Goal: Information Seeking & Learning: Learn about a topic

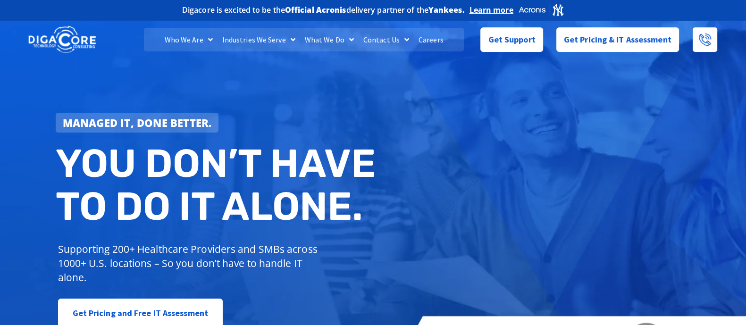
drag, startPoint x: 550, startPoint y: 163, endPoint x: 463, endPoint y: 275, distance: 141.6
click at [550, 164] on div "Managed IT, done better. You don’t have to do IT alone. Supporting 200+ Healthc…" at bounding box center [373, 194] width 746 height 354
click at [439, 37] on link "Careers" at bounding box center [431, 40] width 34 height 24
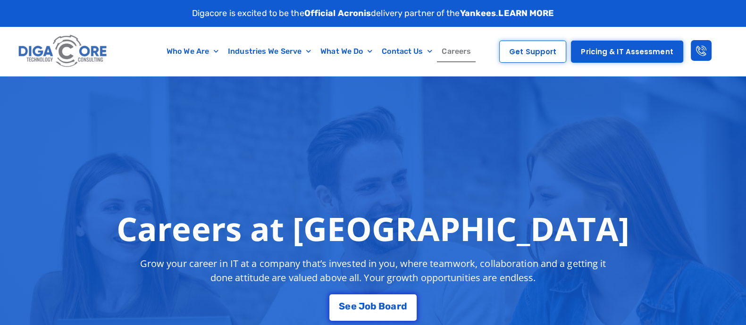
scroll to position [118, 0]
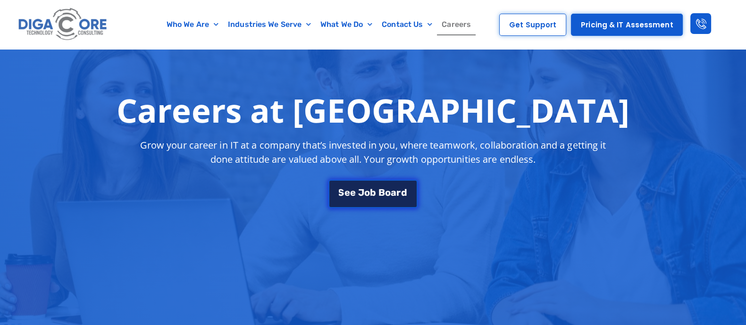
click at [365, 188] on span "o" at bounding box center [367, 192] width 6 height 9
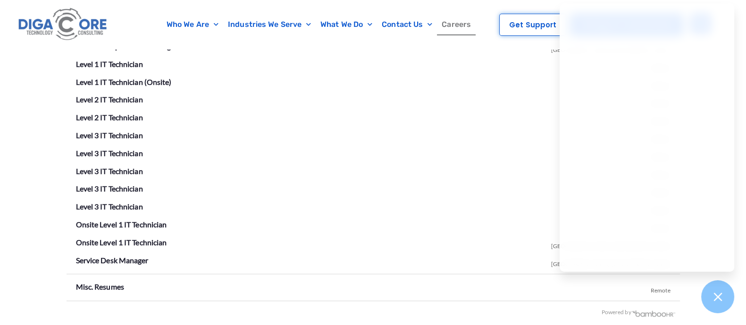
scroll to position [1950, 0]
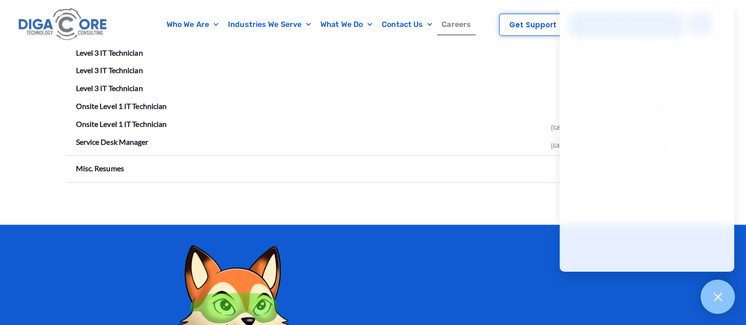
click at [716, 301] on icon at bounding box center [718, 297] width 12 height 12
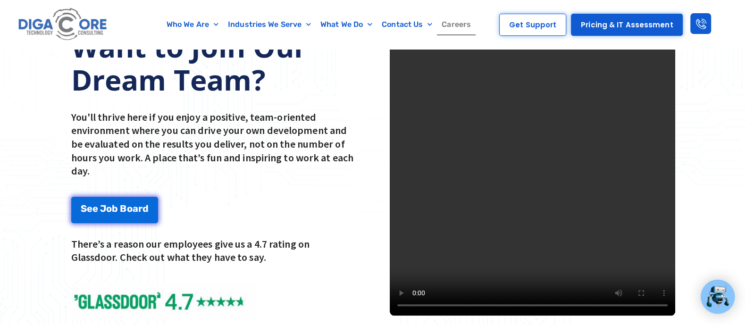
scroll to position [0, 0]
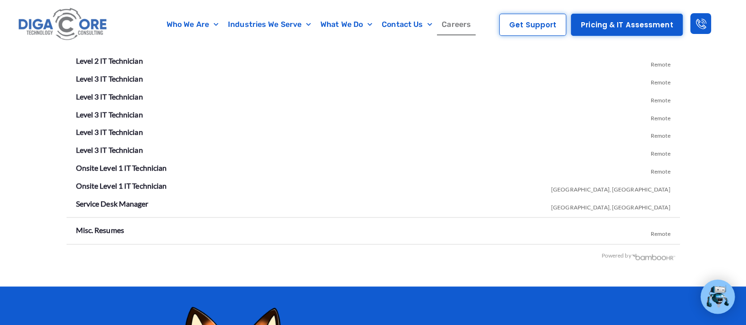
scroll to position [1770, 0]
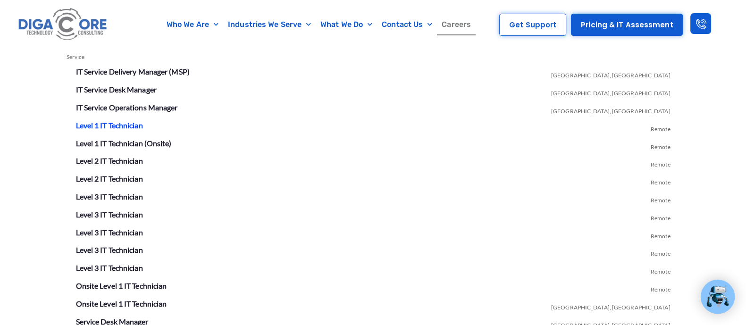
click at [115, 122] on link "Level 1 IT Technician" at bounding box center [109, 125] width 67 height 9
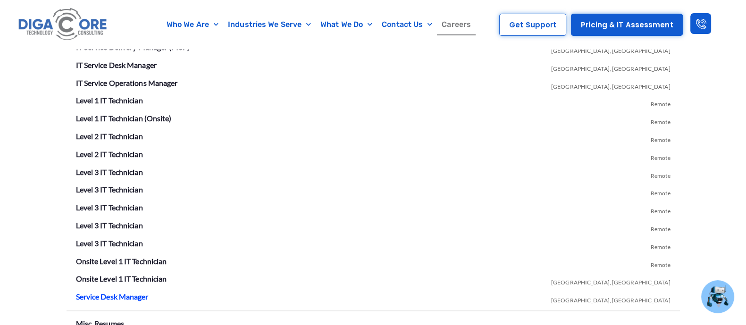
scroll to position [1913, 0]
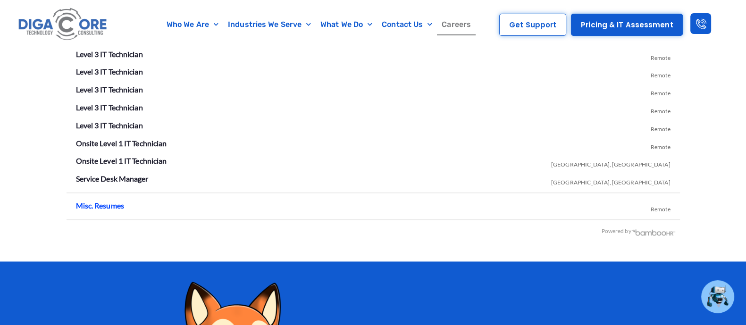
click at [107, 203] on link "Misc. Resumes" at bounding box center [100, 205] width 48 height 9
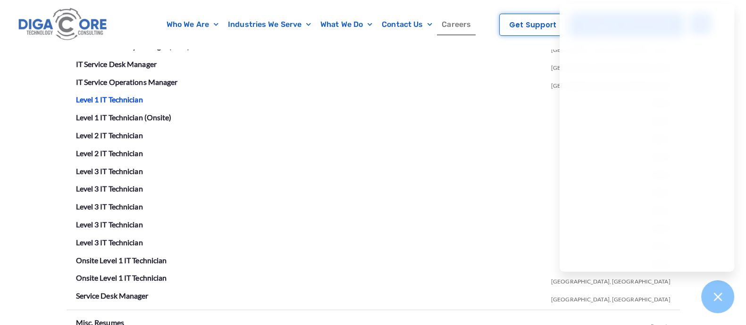
scroll to position [1737, 0]
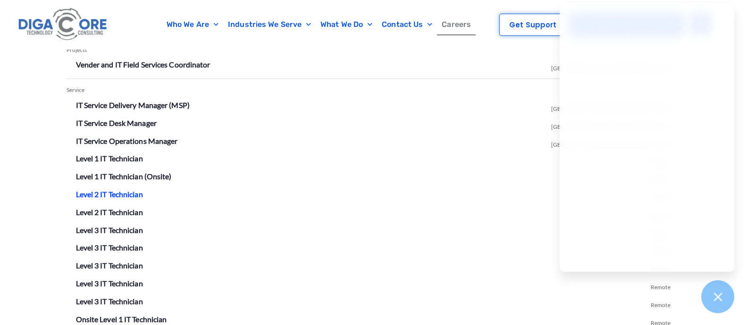
click at [118, 196] on link "Level 2 IT Technician" at bounding box center [109, 194] width 67 height 9
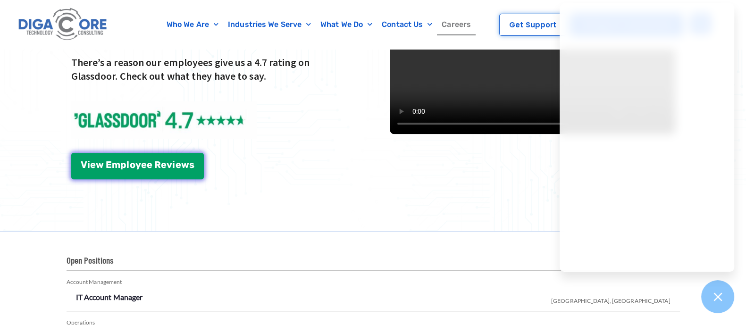
scroll to position [1600, 0]
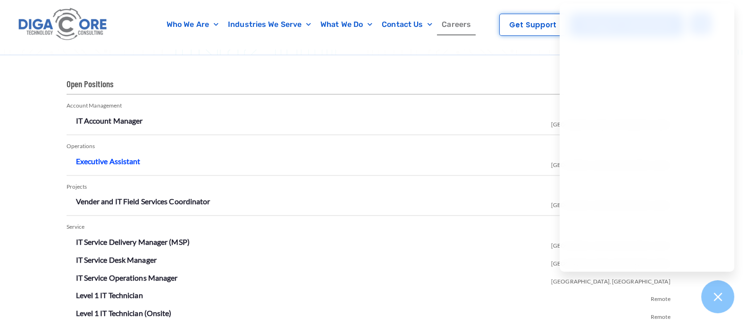
click at [104, 159] on link "Executive Assistant" at bounding box center [108, 161] width 65 height 9
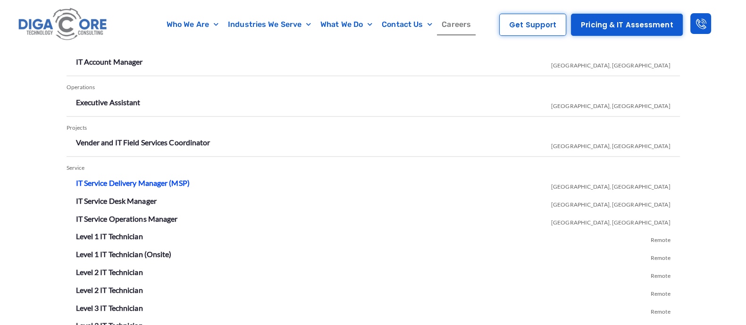
scroll to position [1541, 0]
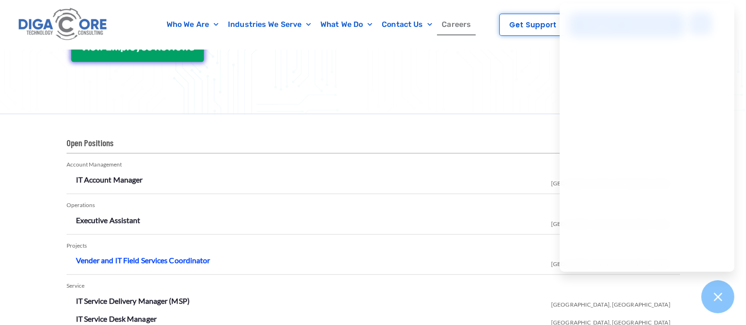
click at [146, 262] on link "Vender and IT Field Services Coordinator" at bounding box center [143, 260] width 135 height 9
